Goal: Transaction & Acquisition: Purchase product/service

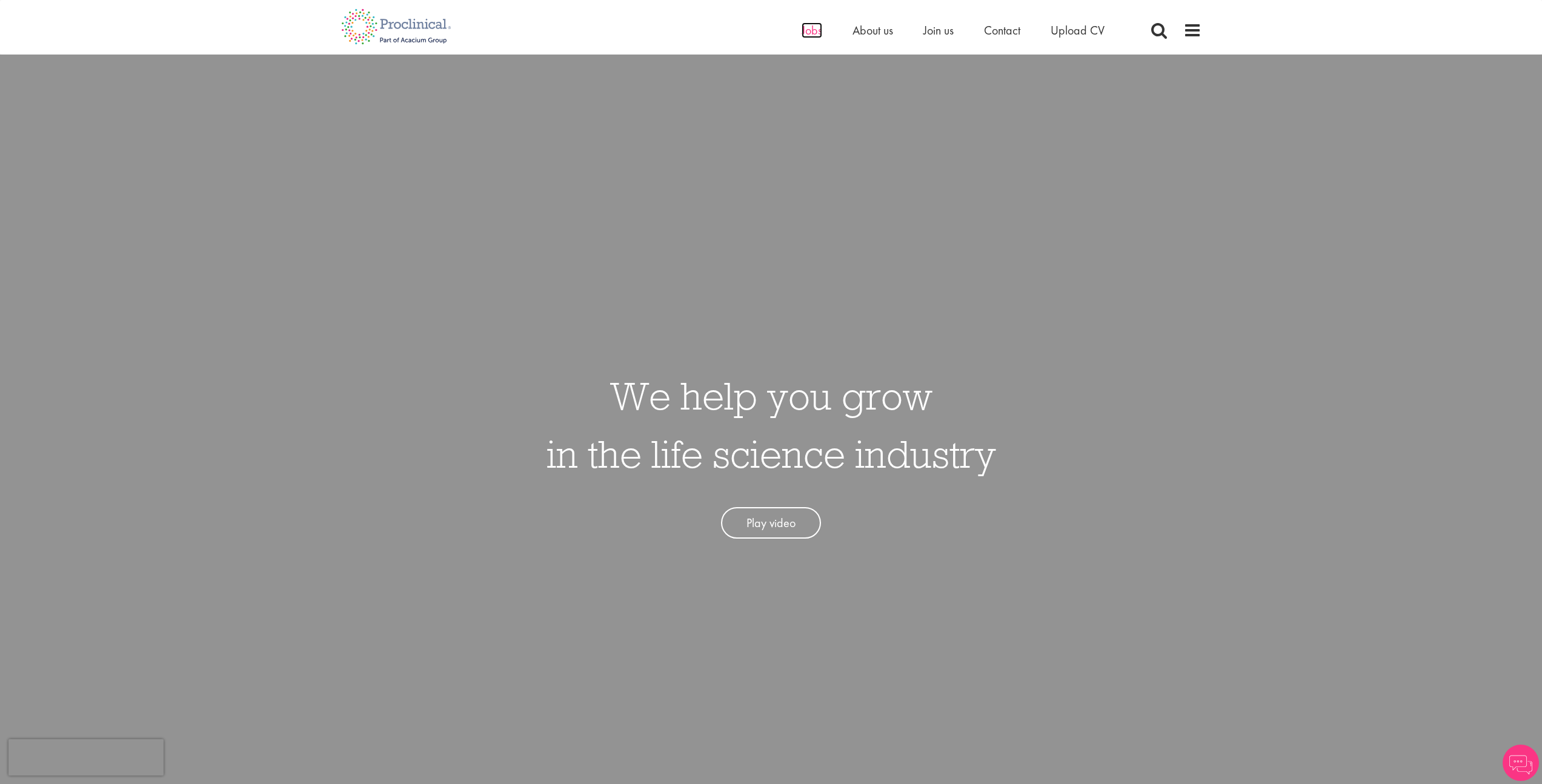
click at [805, 33] on span "Jobs" at bounding box center [812, 30] width 21 height 16
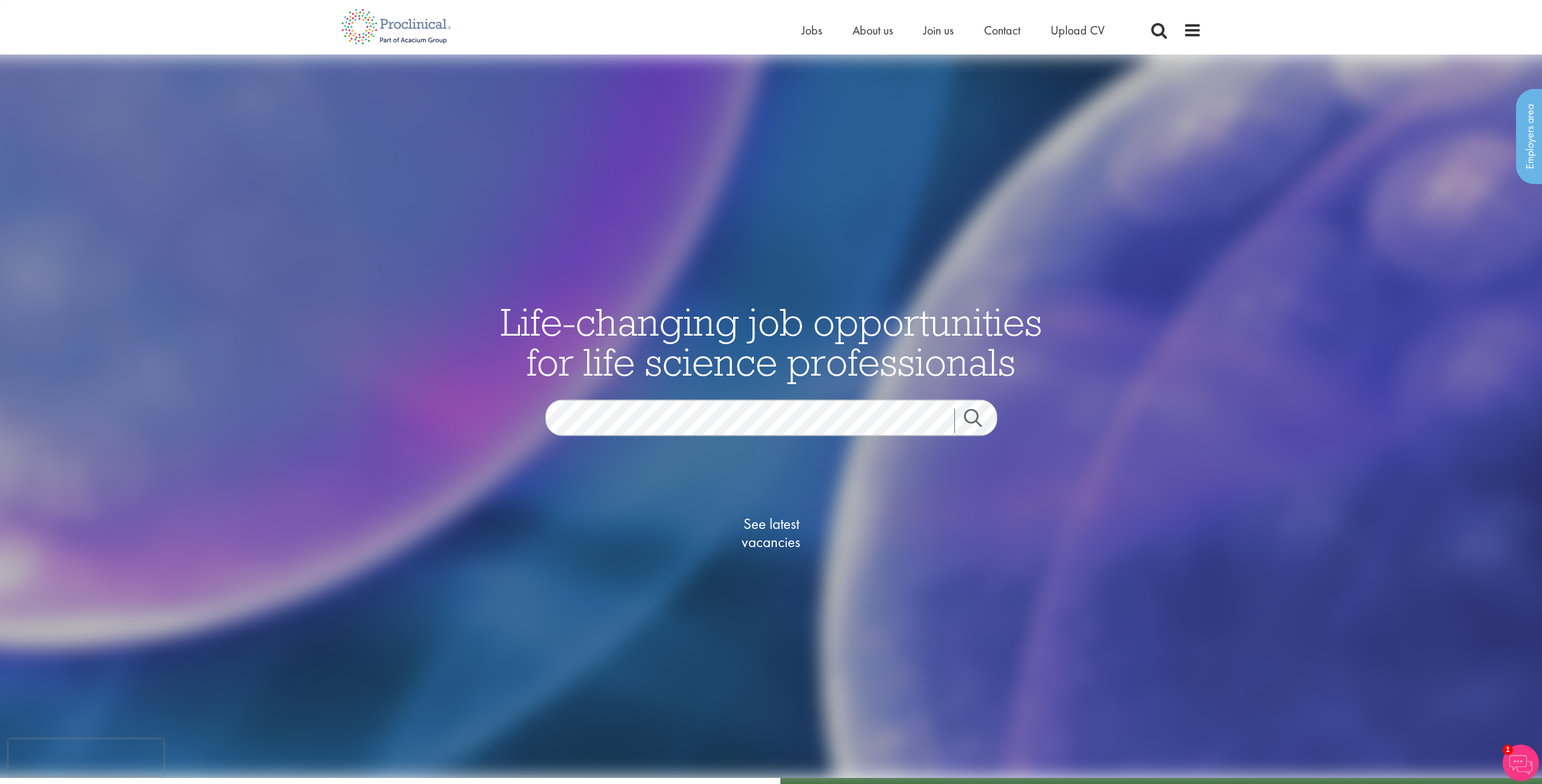
click at [978, 423] on link "Search" at bounding box center [981, 420] width 52 height 25
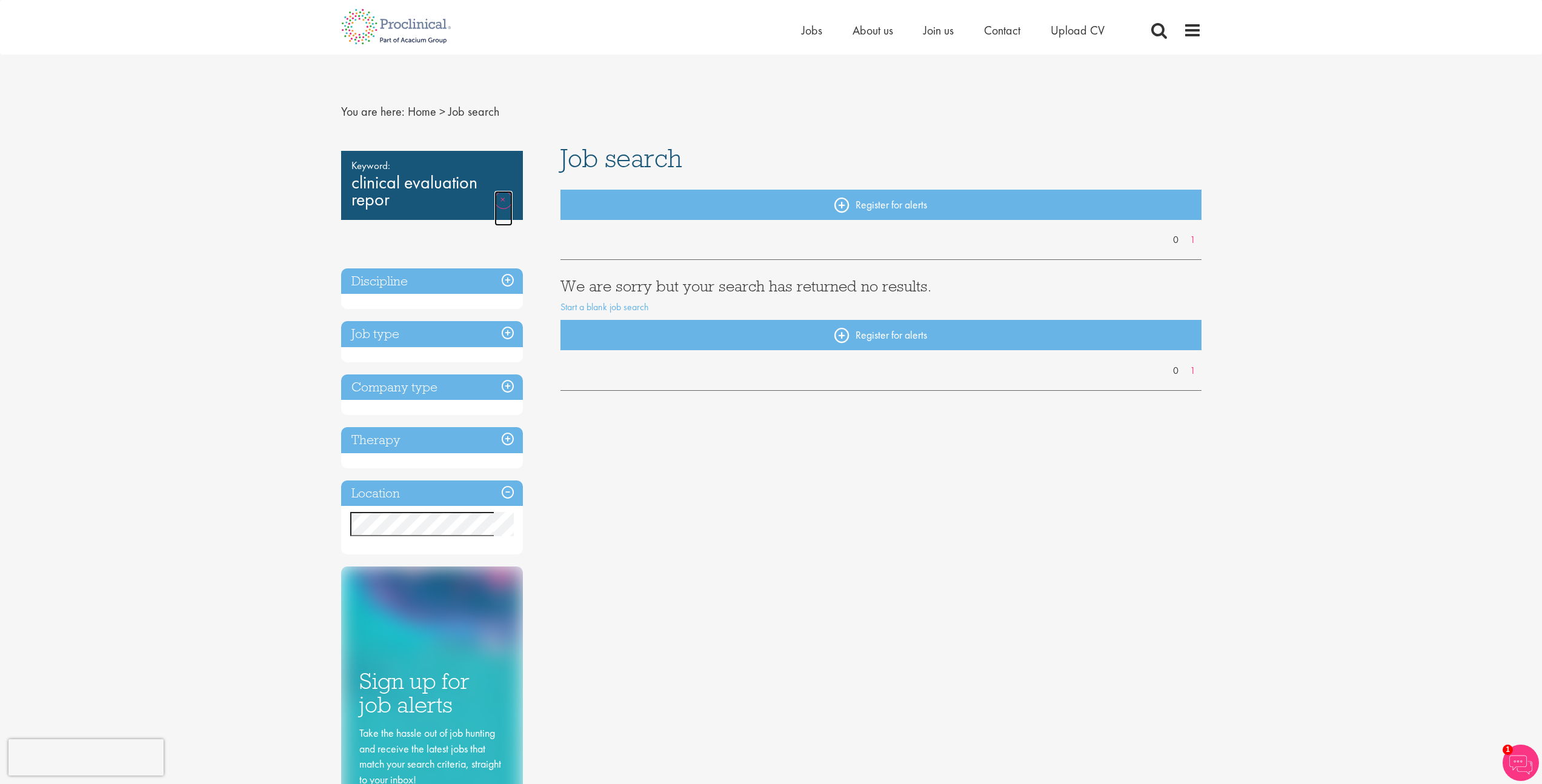
click at [502, 198] on link "Remove" at bounding box center [503, 208] width 18 height 35
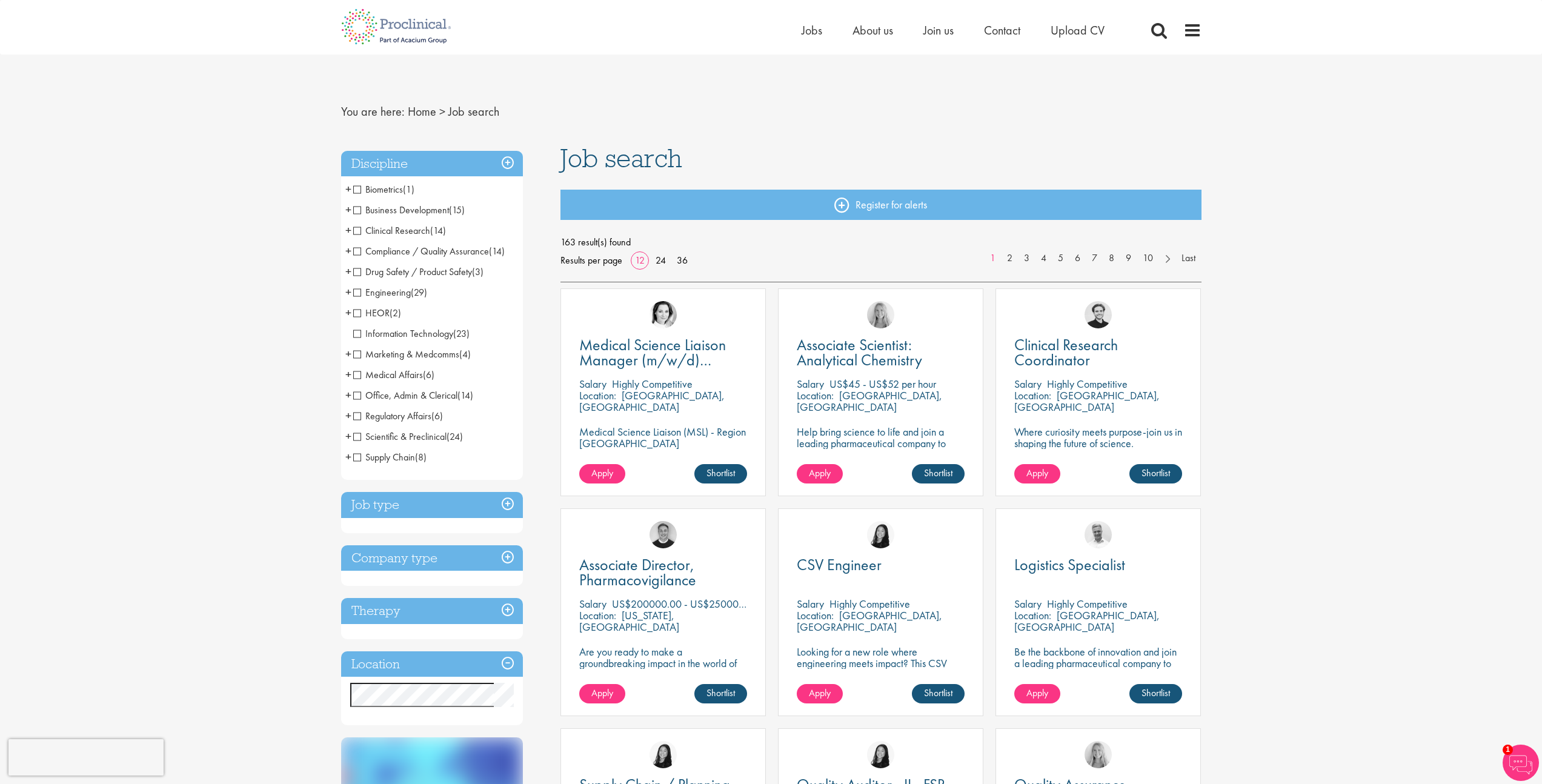
click at [492, 509] on h3 "Job type" at bounding box center [431, 505] width 182 height 26
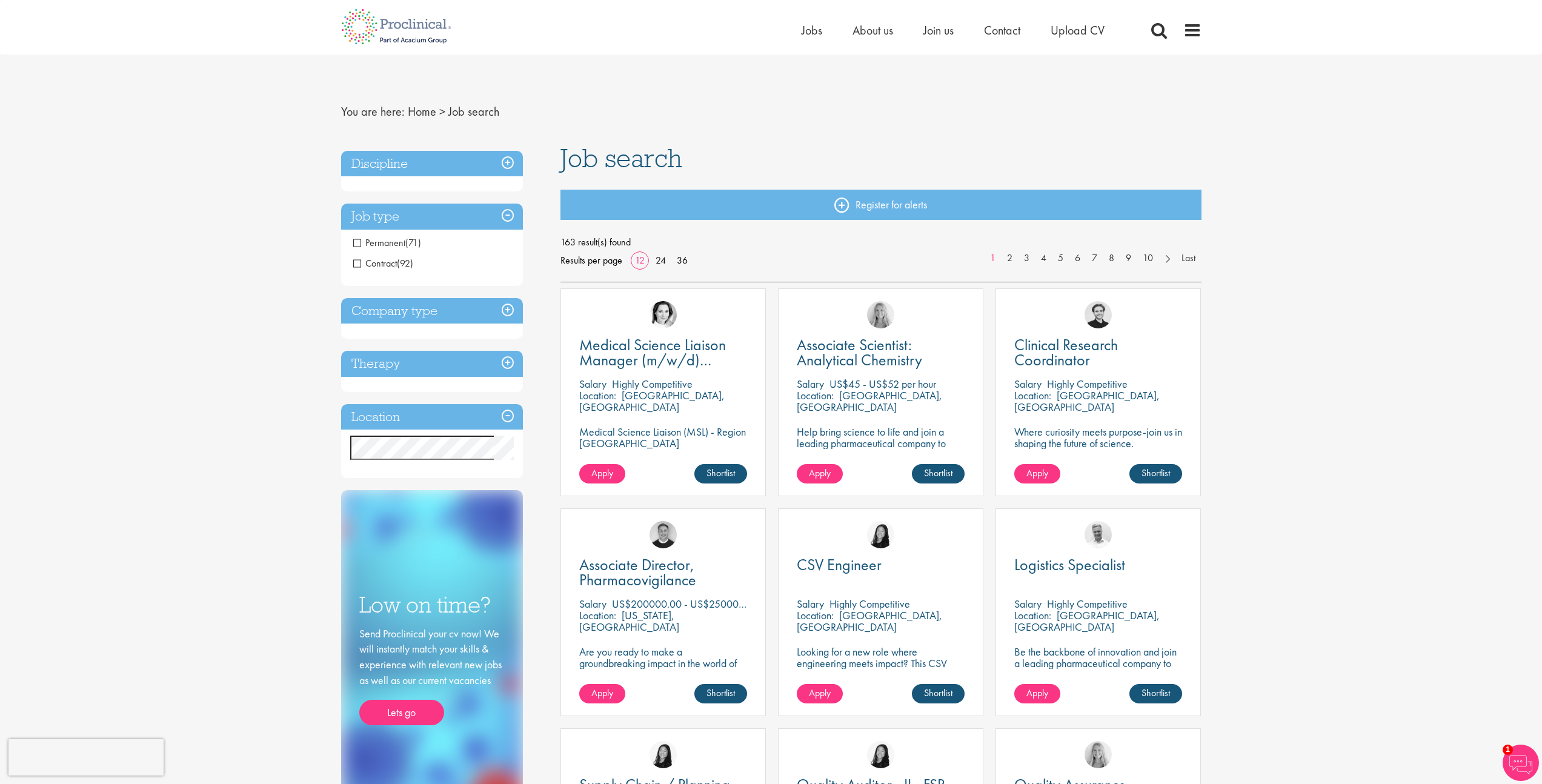
click at [471, 168] on h3 "Discipline" at bounding box center [431, 163] width 182 height 26
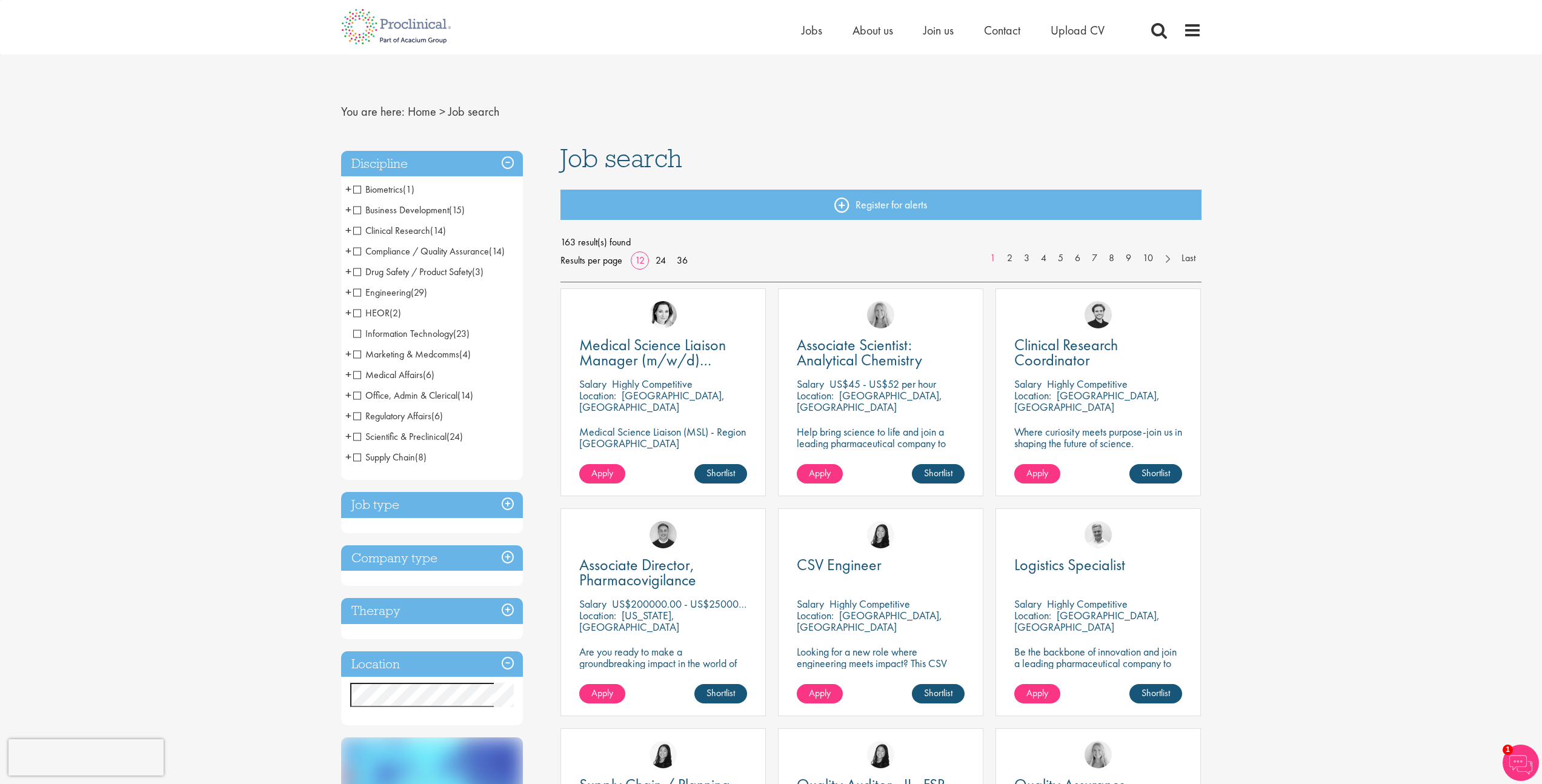
click at [358, 377] on span "Medical Affairs" at bounding box center [388, 375] width 70 height 13
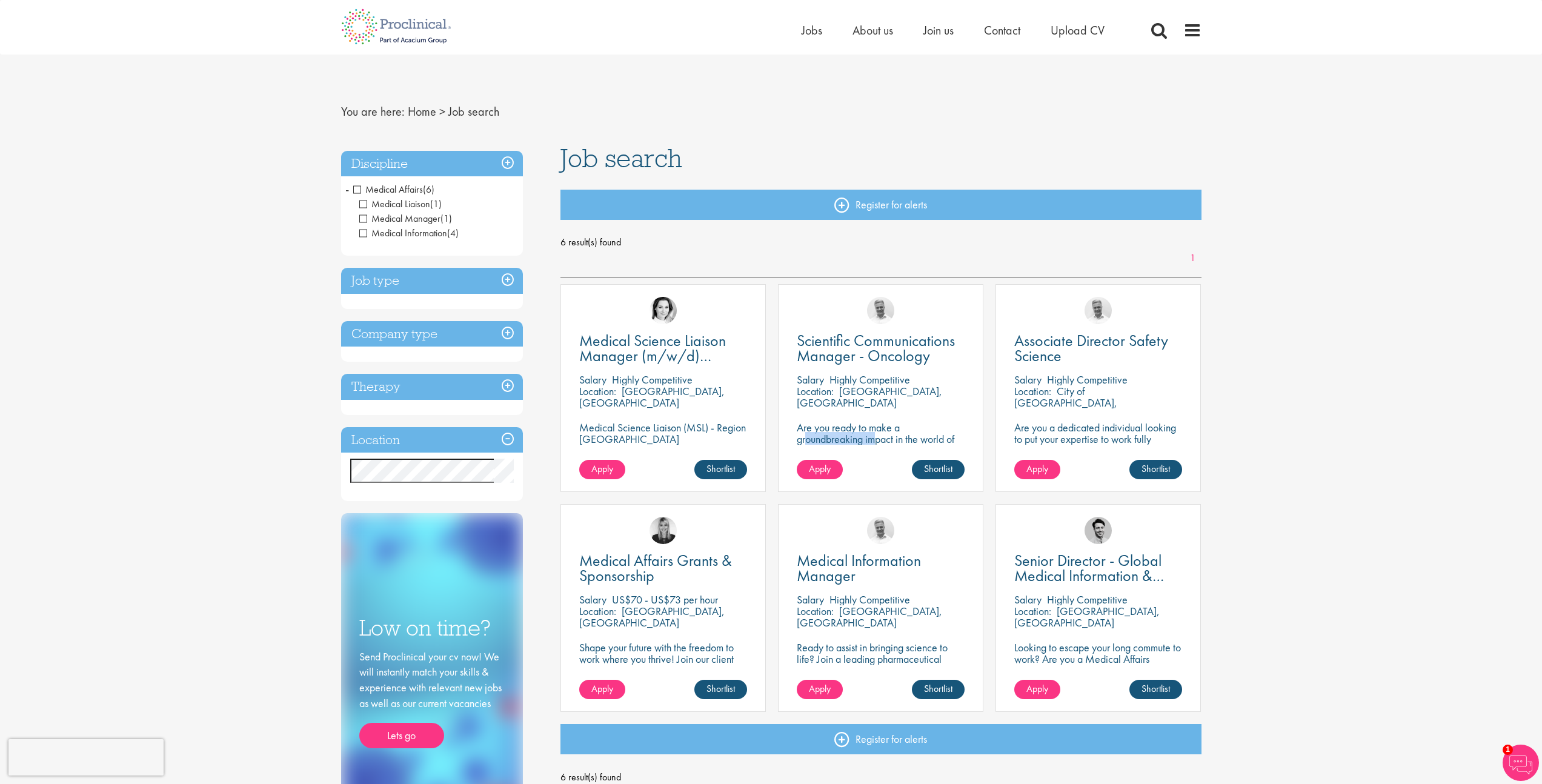
drag, startPoint x: 859, startPoint y: 428, endPoint x: 898, endPoint y: 426, distance: 39.1
click at [894, 426] on p "Are you ready to make a groundbreaking impact in the world of biotechnology? Jo…" at bounding box center [881, 450] width 168 height 58
click at [899, 426] on p "Are you ready to make a groundbreaking impact in the world of biotechnology? Jo…" at bounding box center [881, 450] width 168 height 58
drag, startPoint x: 841, startPoint y: 434, endPoint x: 890, endPoint y: 434, distance: 49.0
click at [863, 434] on p "Are you ready to make a groundbreaking impact in the world of biotechnology? Jo…" at bounding box center [881, 450] width 168 height 58
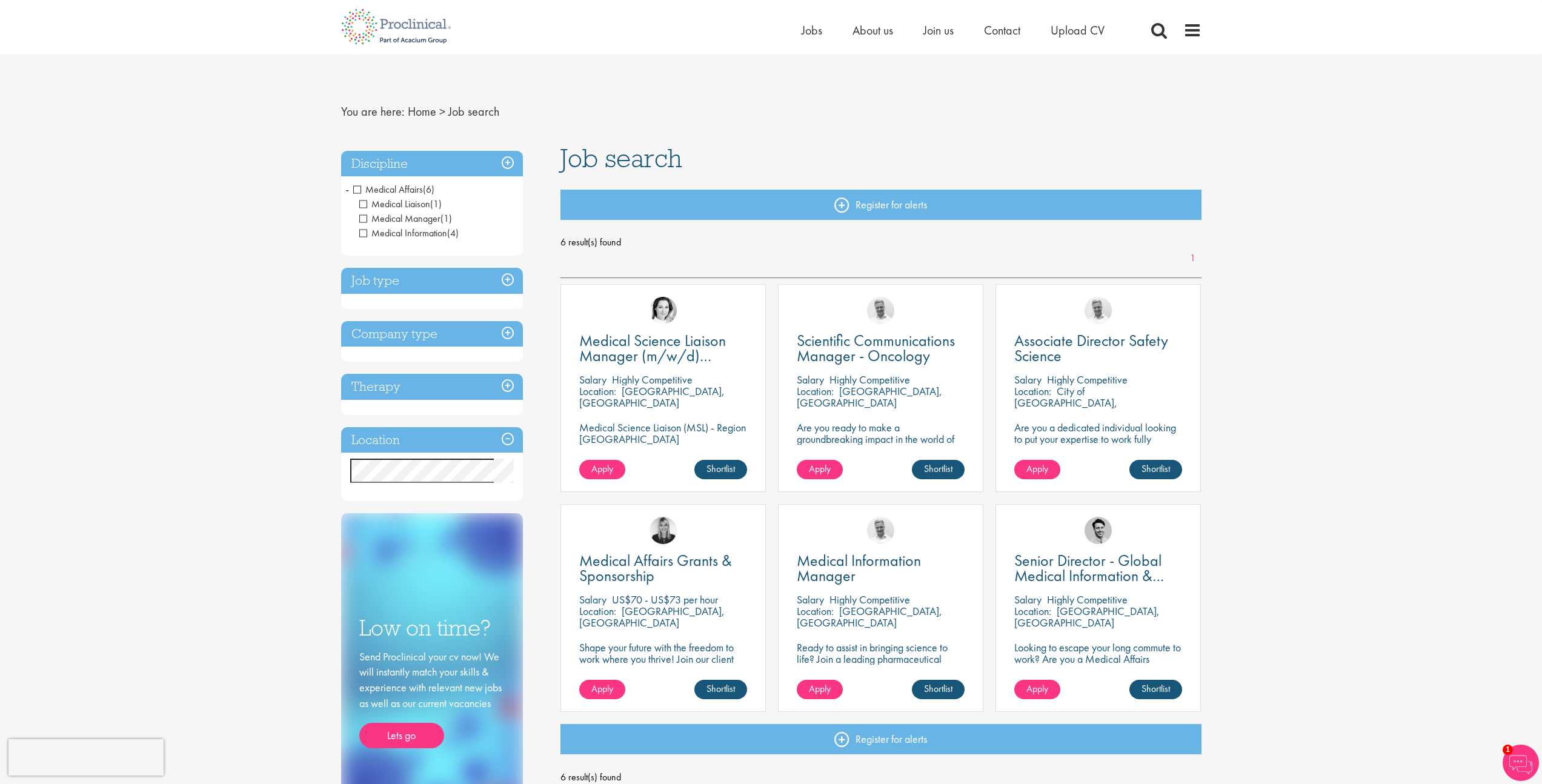
click at [890, 434] on p "Are you ready to make a groundbreaking impact in the world of biotechnology? Jo…" at bounding box center [881, 450] width 168 height 58
drag, startPoint x: 598, startPoint y: 649, endPoint x: 687, endPoint y: 652, distance: 89.1
click at [668, 653] on p "Shape your future with the freedom to work where you thrive! Join our client wi…" at bounding box center [664, 664] width 168 height 46
click at [687, 652] on p "Shape your future with the freedom to work where you thrive! Join our client wi…" at bounding box center [664, 664] width 168 height 46
drag, startPoint x: 642, startPoint y: 615, endPoint x: 722, endPoint y: 615, distance: 80.0
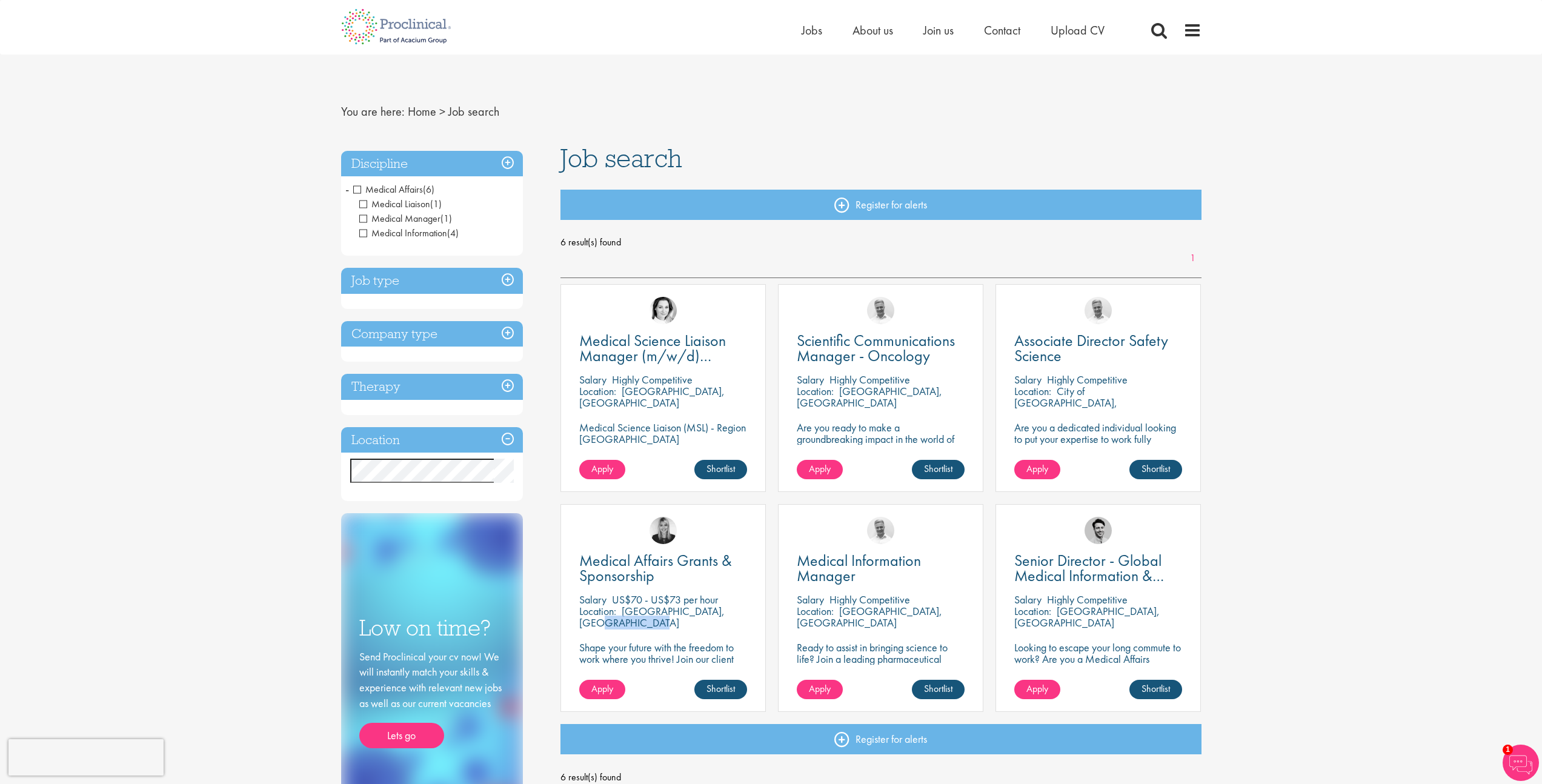
click at [710, 615] on div "Location: Cambridge, USA" at bounding box center [664, 617] width 168 height 25
click at [722, 615] on div "Location: Cambridge, USA" at bounding box center [664, 617] width 168 height 25
drag, startPoint x: 656, startPoint y: 394, endPoint x: 708, endPoint y: 394, distance: 52.0
click at [707, 394] on p "Baden-Württemberg, Germany" at bounding box center [652, 397] width 145 height 25
click at [708, 394] on p "Baden-Württemberg, Germany" at bounding box center [652, 397] width 145 height 25
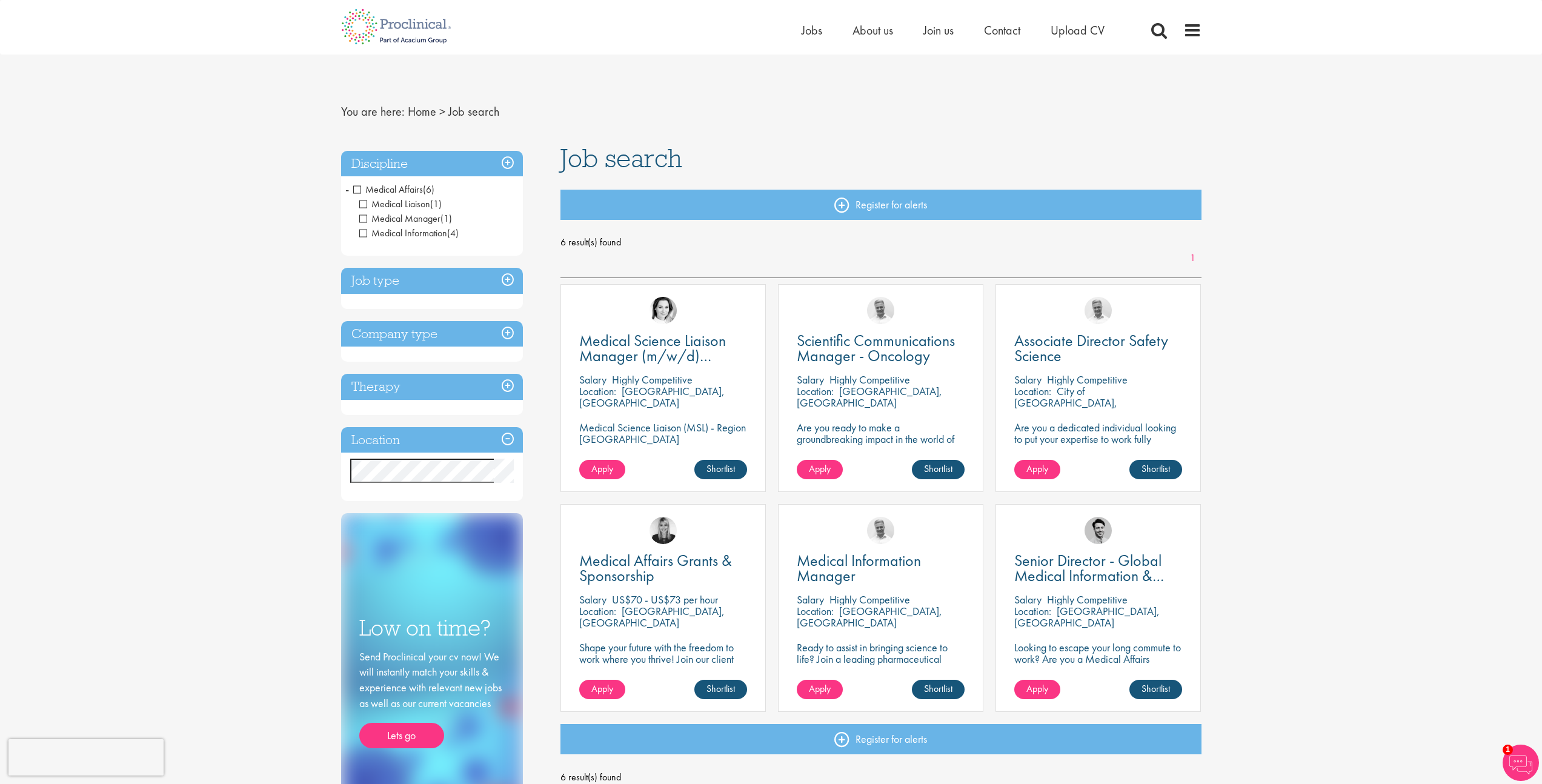
click at [355, 185] on span "Medical Affairs" at bounding box center [388, 189] width 70 height 13
click at [495, 281] on h3 "Job type" at bounding box center [431, 281] width 182 height 26
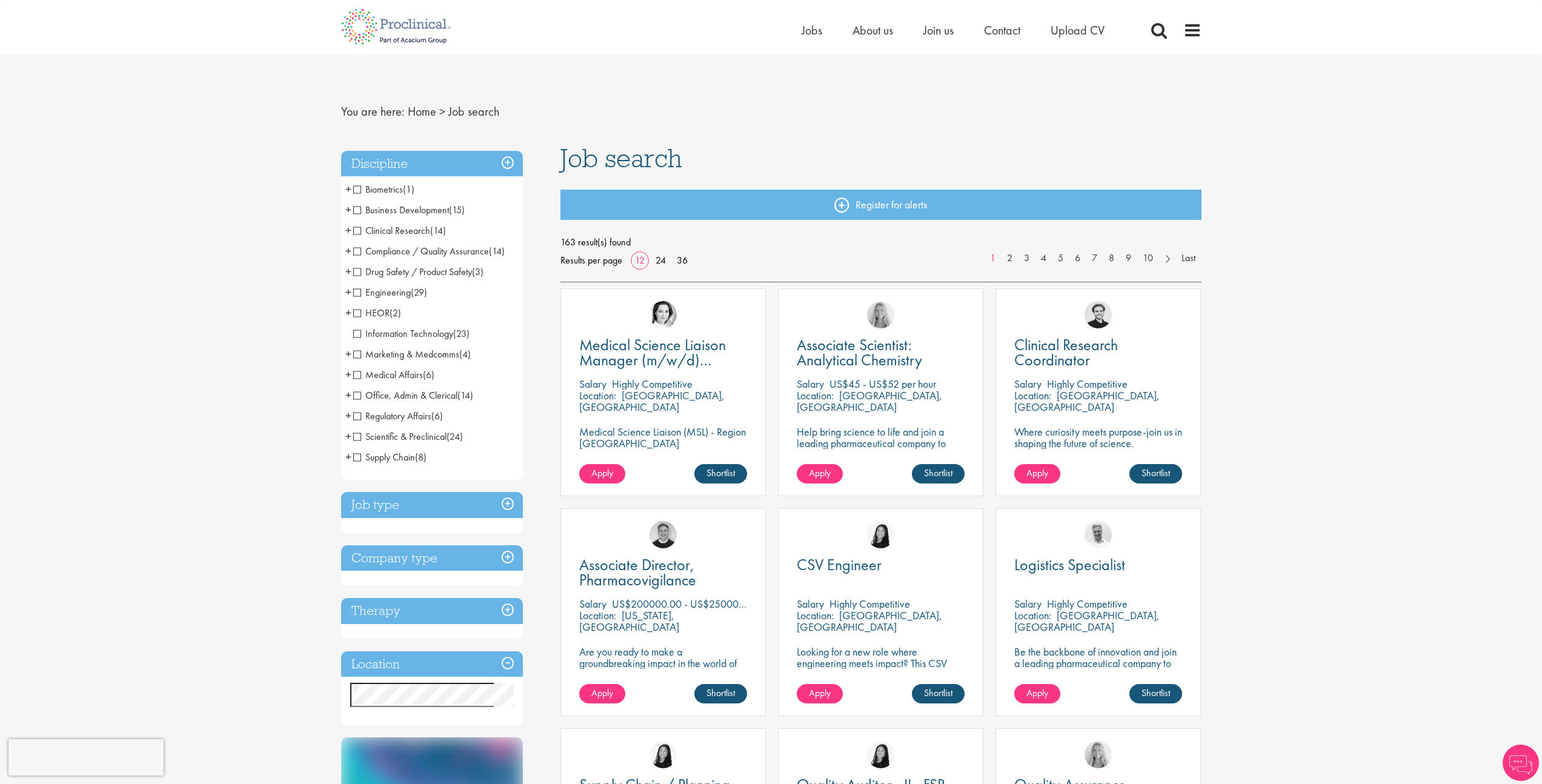
click at [346, 439] on span "+" at bounding box center [349, 436] width 6 height 18
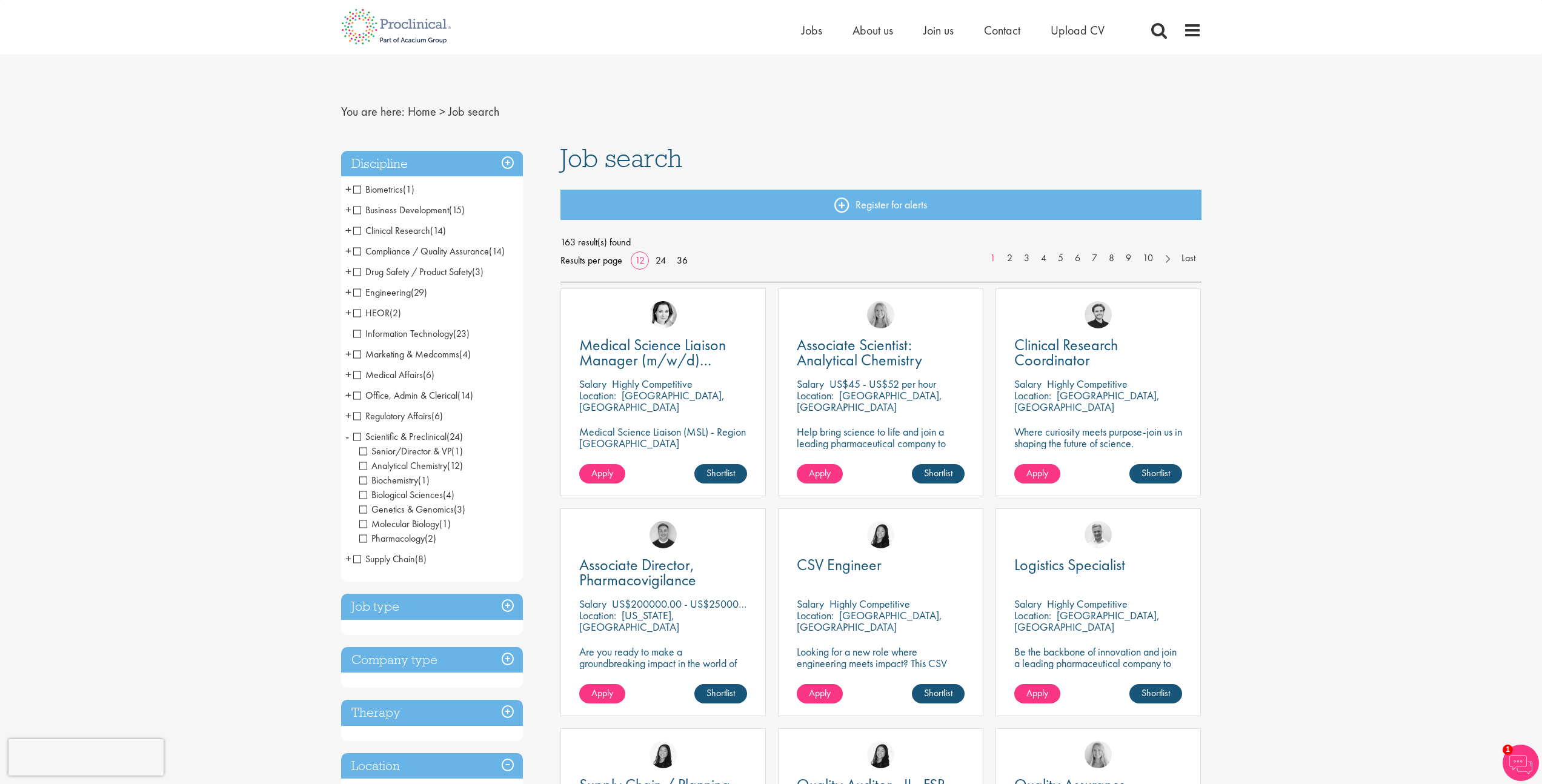
click at [346, 438] on span "-" at bounding box center [347, 436] width 4 height 18
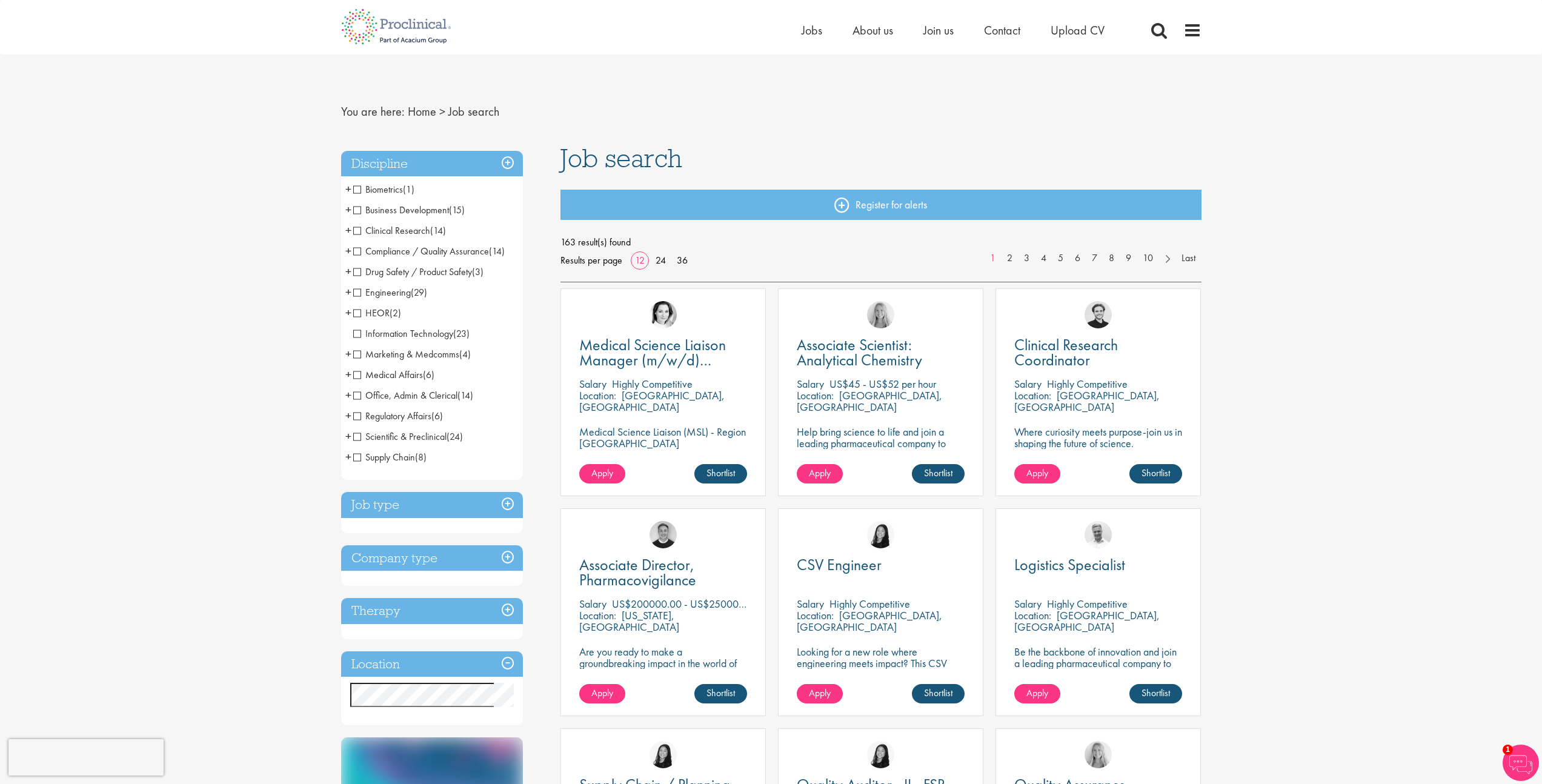
click at [343, 230] on li "Clinical Research (14) - + Clinical Research Associate (CRA) (2) Project/Study …" at bounding box center [431, 231] width 182 height 21
click at [346, 231] on span "+" at bounding box center [349, 230] width 6 height 18
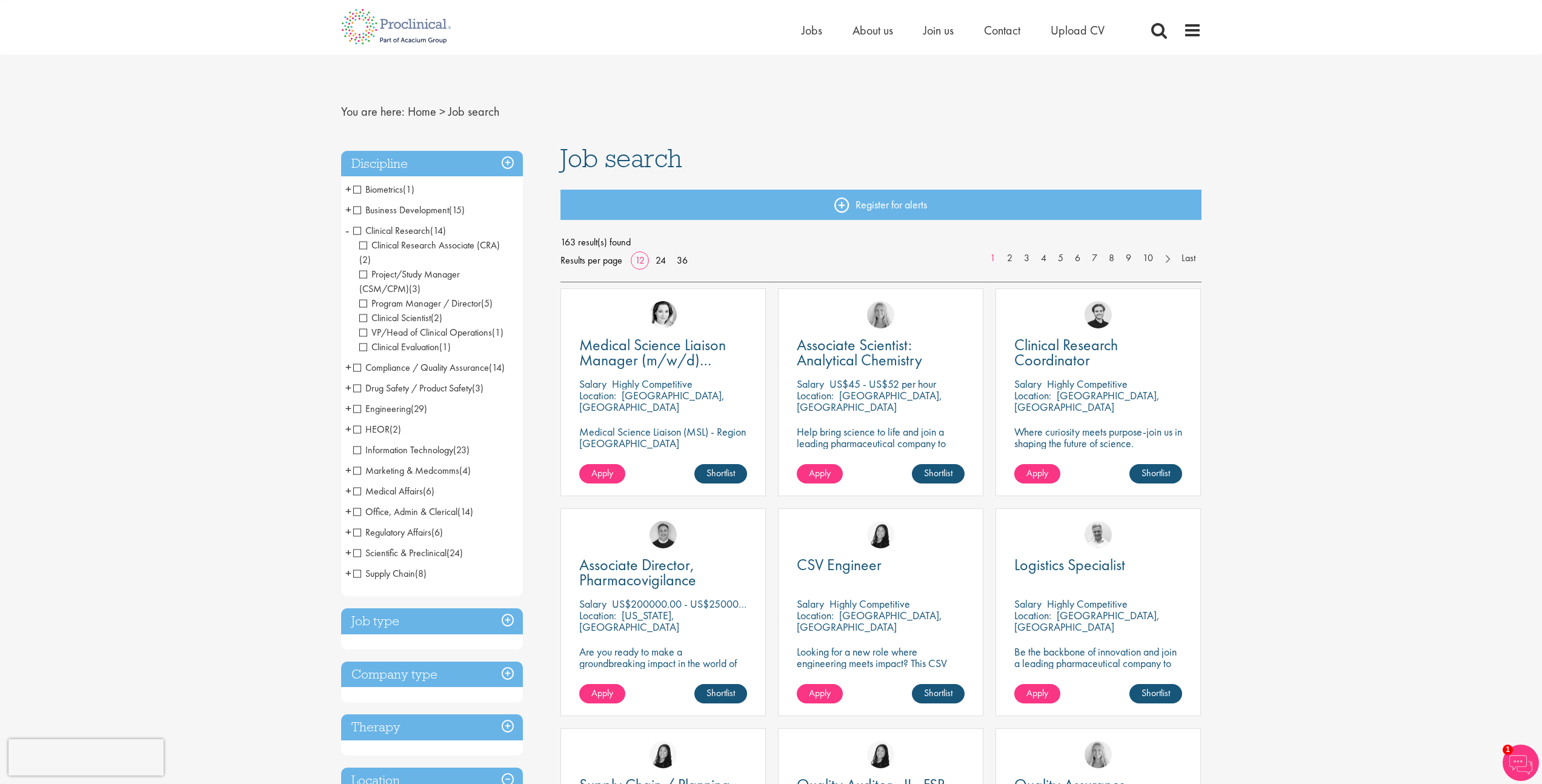
click at [364, 340] on span "Clinical Evaluation" at bounding box center [399, 346] width 80 height 13
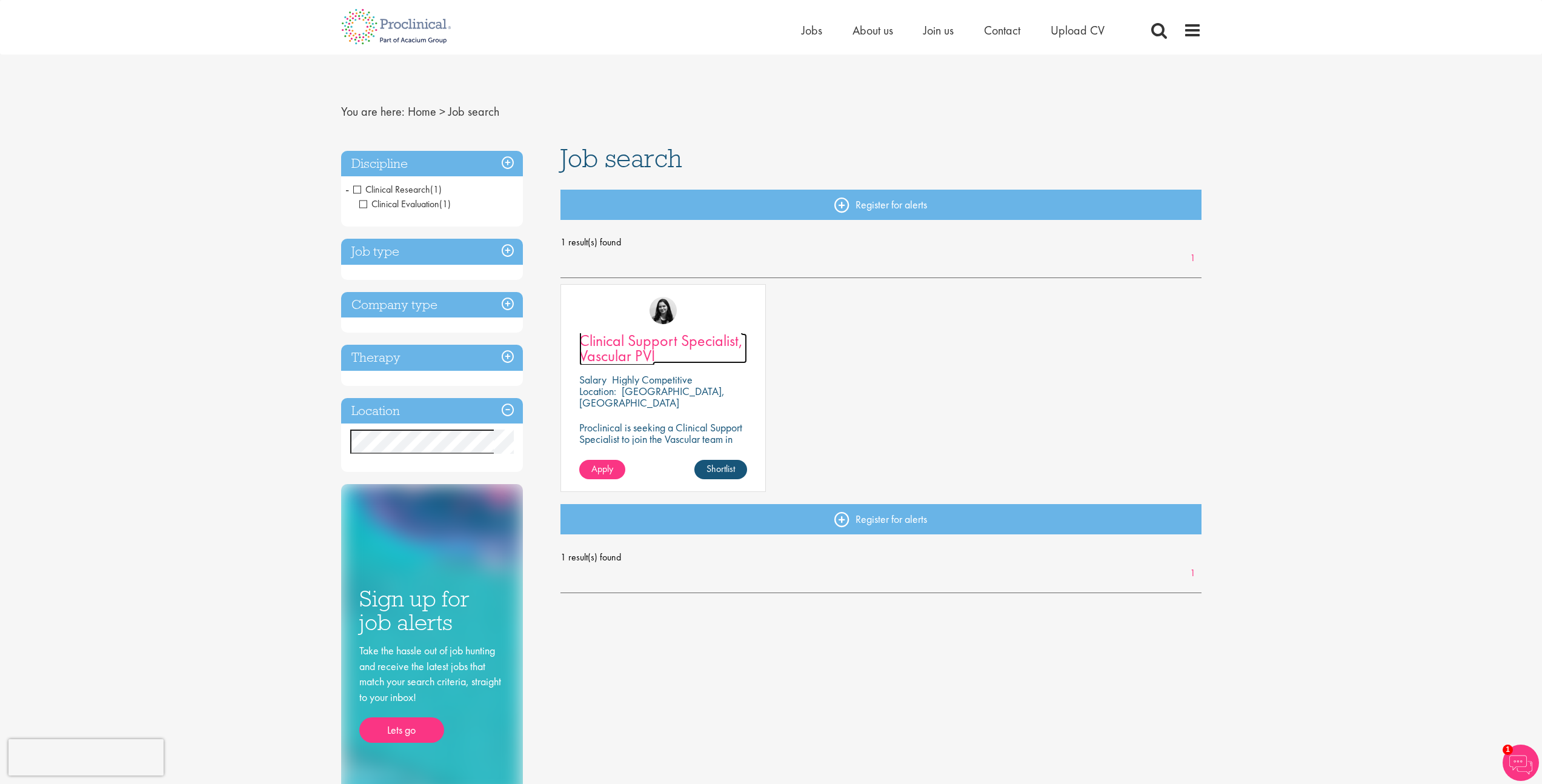
click at [709, 343] on span "Clinical Support Specialist, Vascular PVI" at bounding box center [661, 347] width 163 height 36
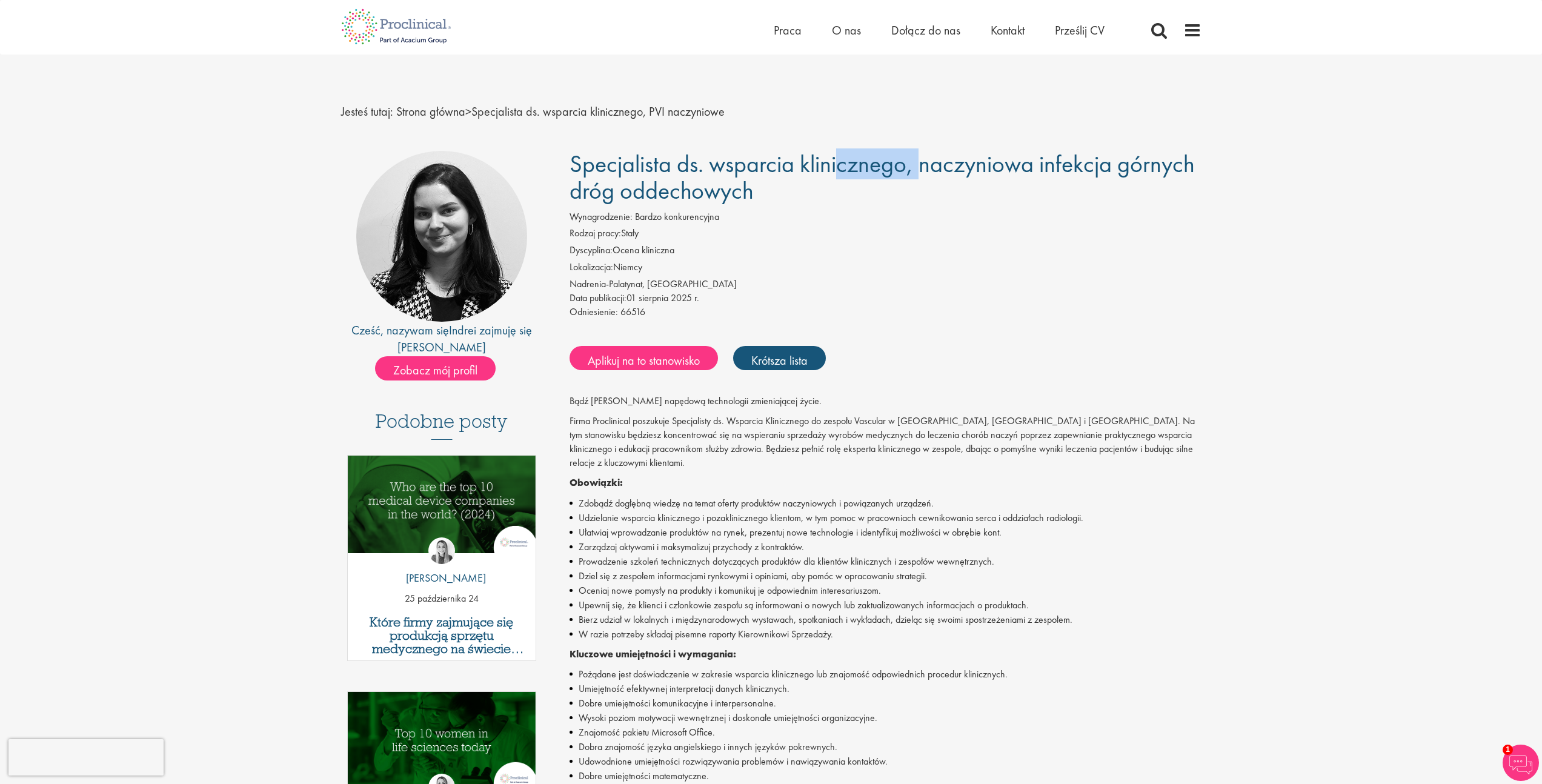
drag, startPoint x: 789, startPoint y: 163, endPoint x: 828, endPoint y: 163, distance: 39.0
click at [813, 163] on font "Specjalista ds. wsparcia klinicznego, naczyniowa infekcja górnych dróg oddechow…" at bounding box center [882, 177] width 626 height 58
click at [828, 163] on font "Specjalista ds. wsparcia klinicznego, naczyniowa infekcja górnych dróg oddechow…" at bounding box center [882, 177] width 626 height 58
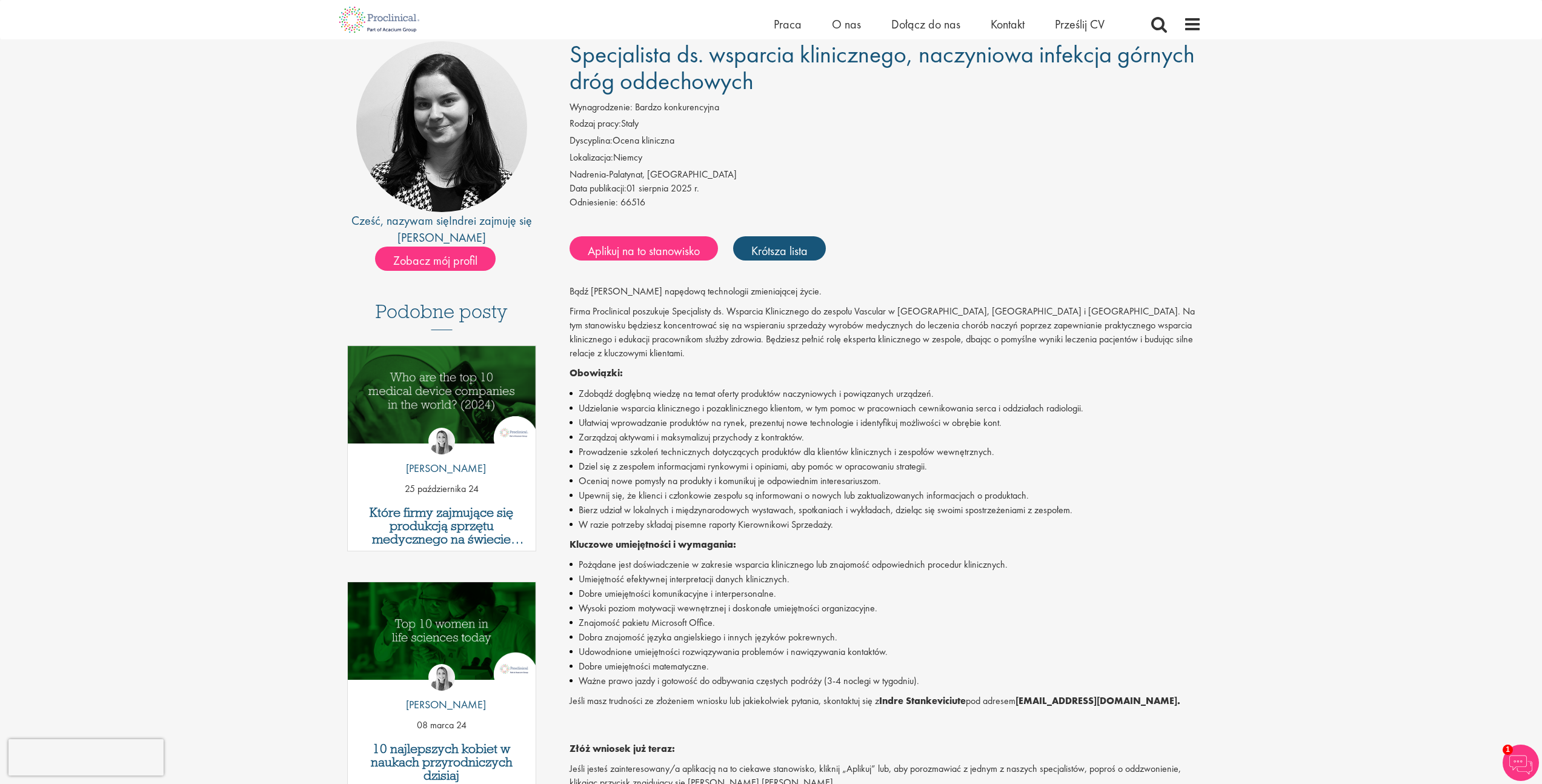
scroll to position [107, 0]
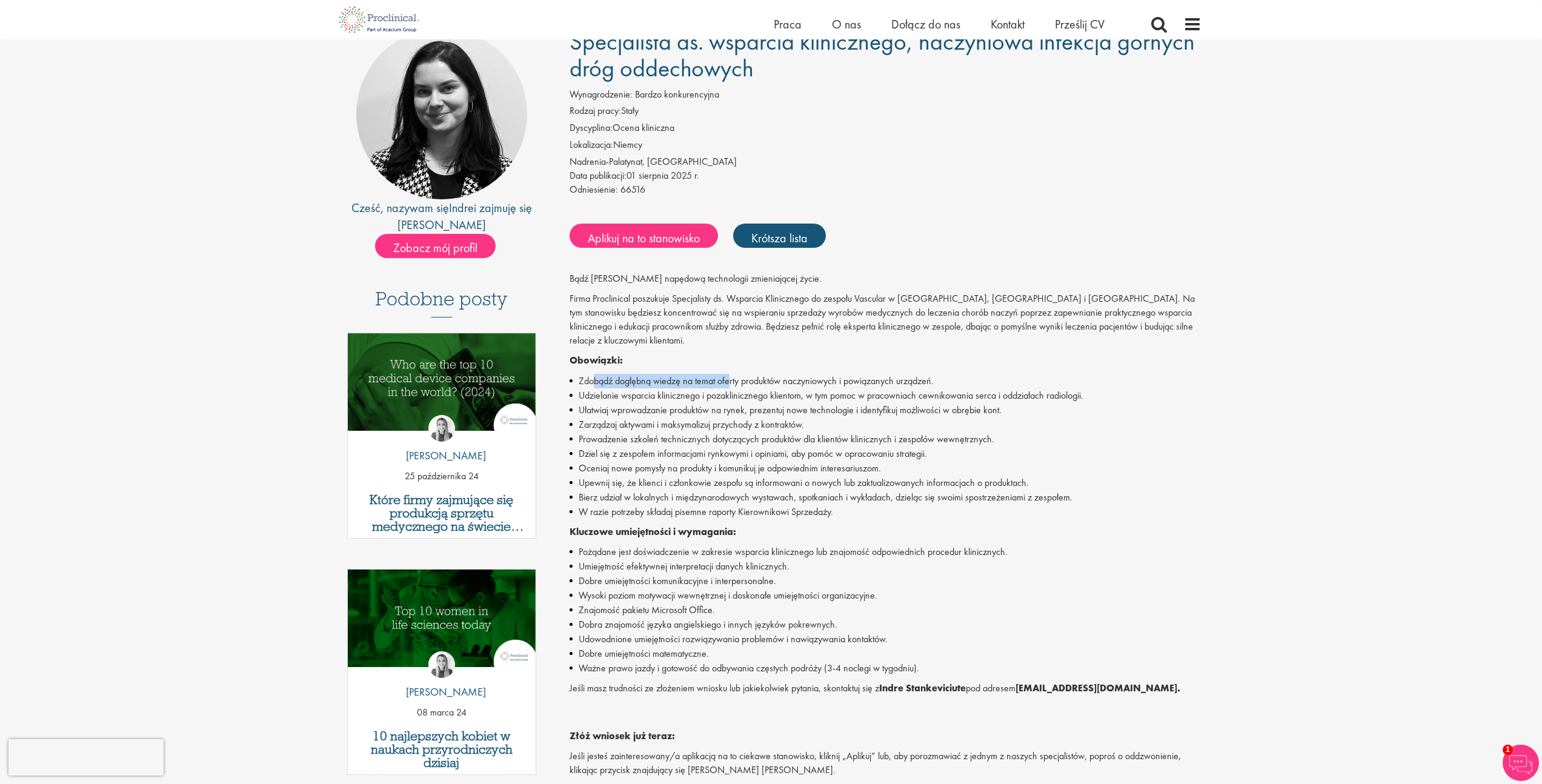
drag, startPoint x: 594, startPoint y: 385, endPoint x: 741, endPoint y: 377, distance: 147.2
click at [731, 377] on font "Zdobądź dogłębną wiedzę na temat oferty produktów naczyniowych i powiązanych ur…" at bounding box center [756, 381] width 355 height 13
click at [742, 377] on font "Zdobądź dogłębną wiedzę na temat oferty produktów naczyniowych i powiązanych ur…" at bounding box center [756, 381] width 355 height 13
drag, startPoint x: 690, startPoint y: 384, endPoint x: 964, endPoint y: 388, distance: 274.0
click at [958, 388] on ul "Zdobądź dogłębną wiedzę na temat oferty produktów naczyniowych i powiązanych ur…" at bounding box center [885, 446] width 632 height 145
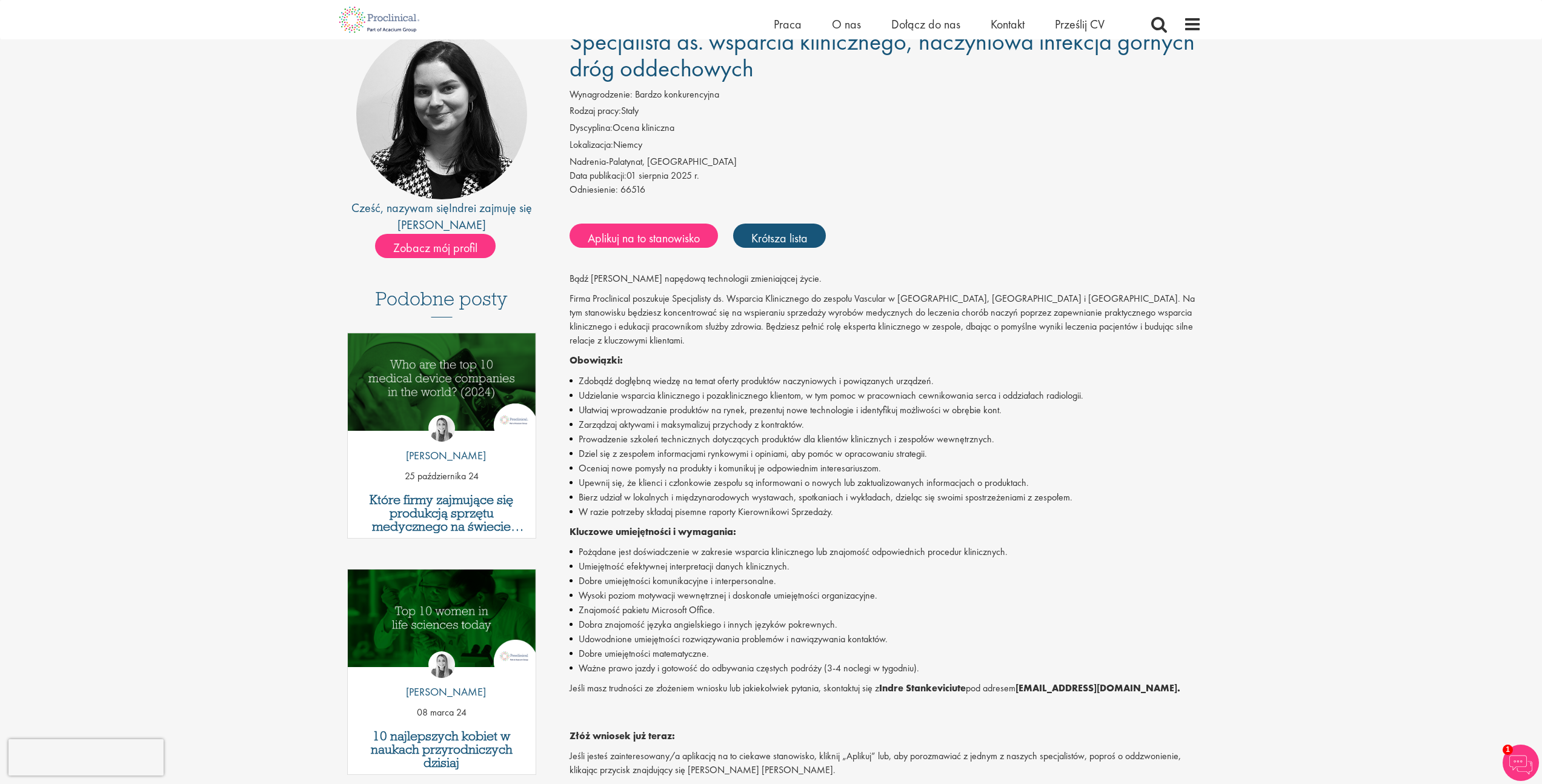
click at [964, 389] on font "Udzielanie wsparcia klinicznego i pozaklinicznego klientom, w tym pomoc w praco…" at bounding box center [831, 396] width 505 height 13
drag, startPoint x: 580, startPoint y: 411, endPoint x: 679, endPoint y: 411, distance: 99.0
click at [662, 411] on font "Ułatwiaj wprowadzanie produktów na rynek, prezentuj nowe technologie i identyfi…" at bounding box center [790, 410] width 423 height 13
click at [679, 411] on font "Ułatwiaj wprowadzanie produktów na rynek, prezentuj nowe technologie i identyfi…" at bounding box center [790, 410] width 423 height 13
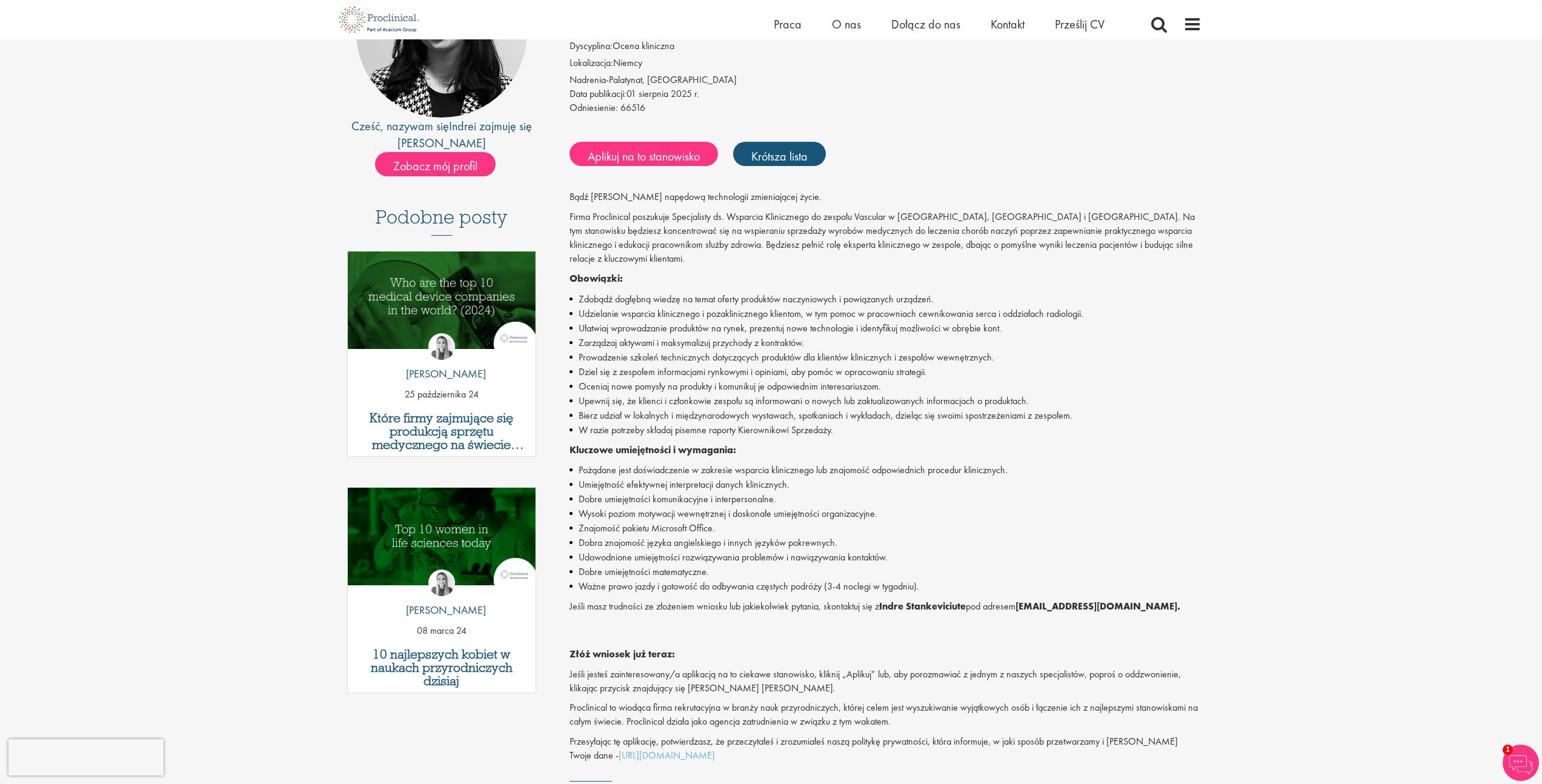
scroll to position [368, 0]
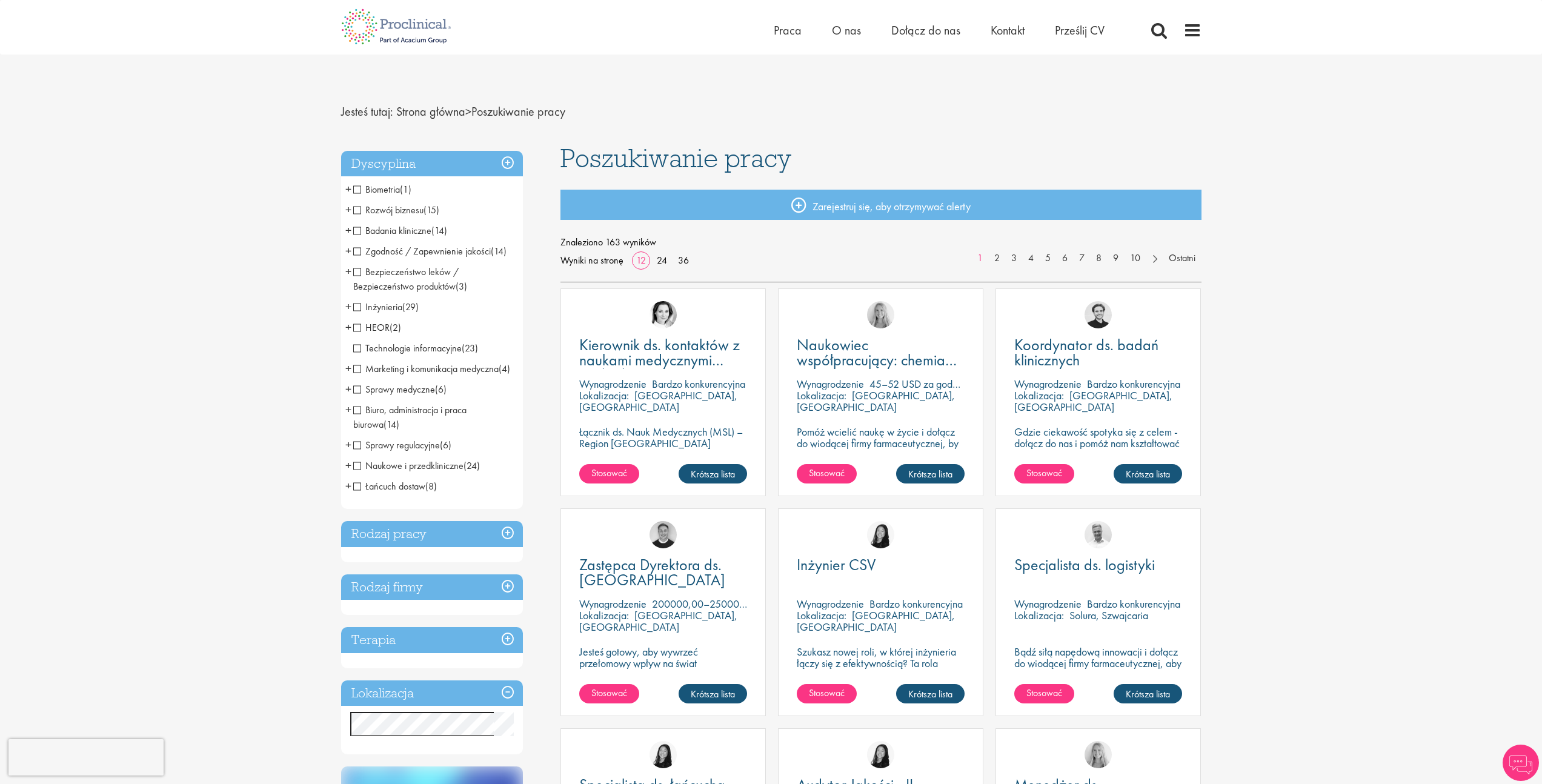
click at [346, 230] on span "+" at bounding box center [349, 230] width 6 height 18
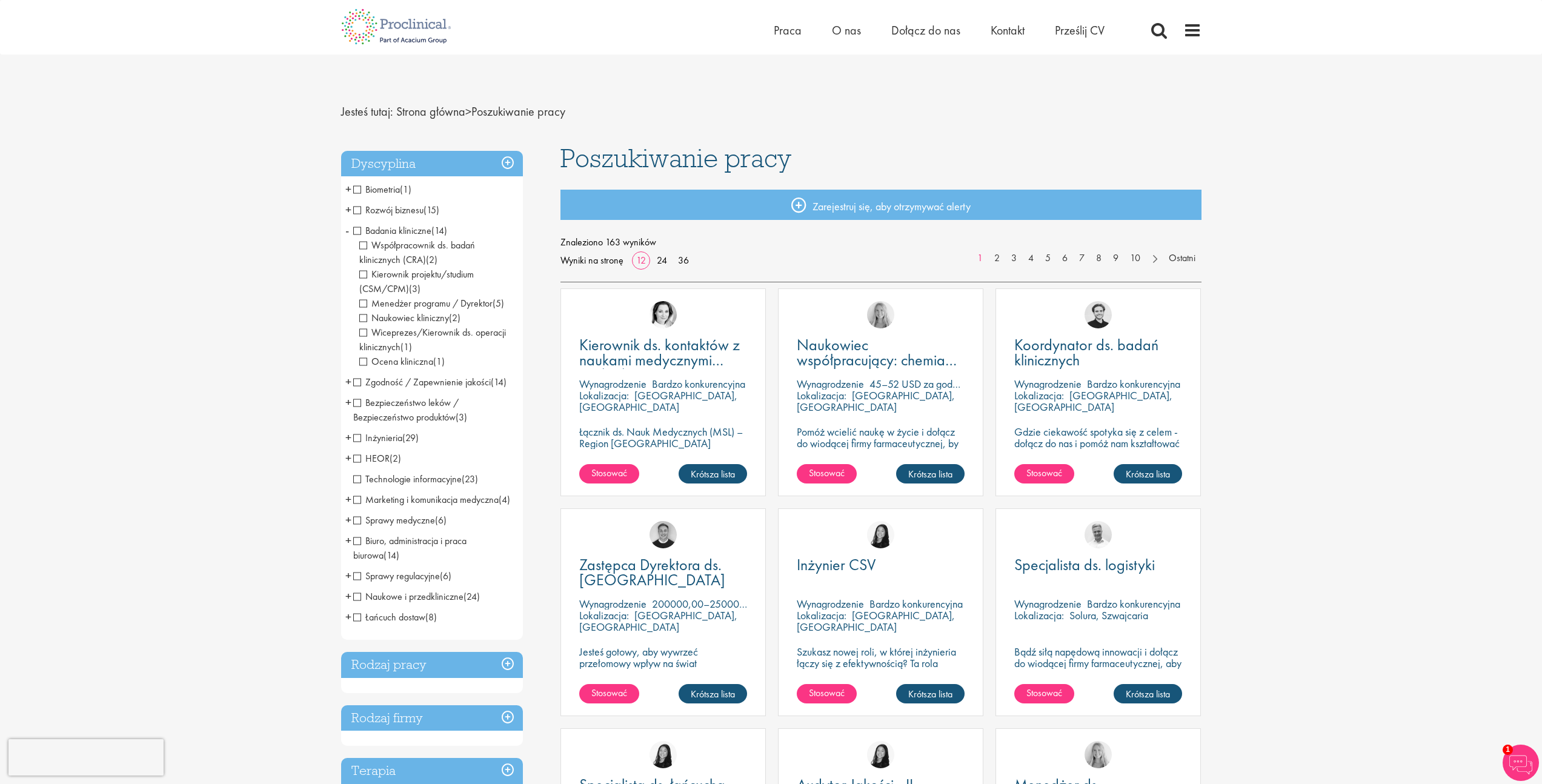
click at [348, 381] on span "+" at bounding box center [349, 381] width 6 height 18
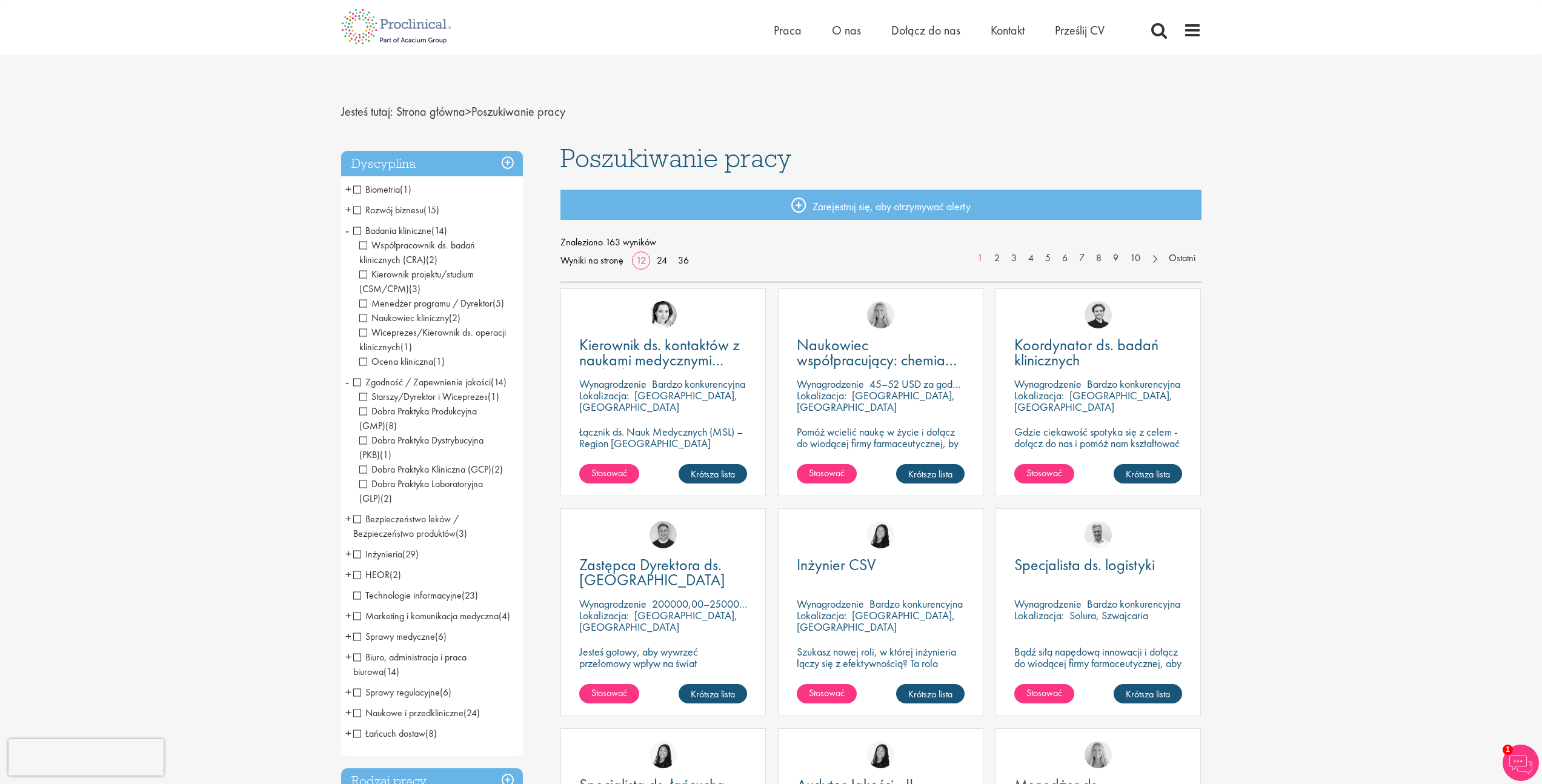
click at [363, 411] on span "Dobra Praktyka Produkcyjna (GMP)" at bounding box center [418, 418] width 117 height 27
